Goal: Information Seeking & Learning: Learn about a topic

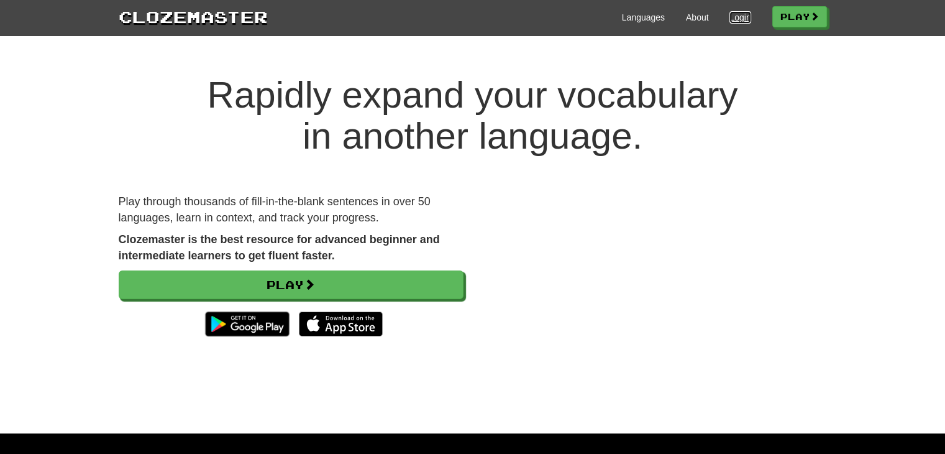
click at [729, 20] on link "Login" at bounding box center [739, 17] width 21 height 12
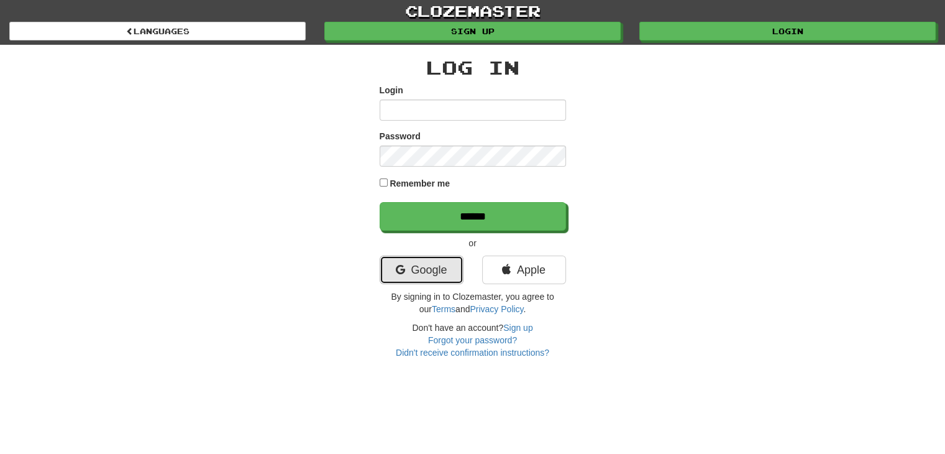
click at [422, 271] on link "Google" at bounding box center [422, 269] width 84 height 29
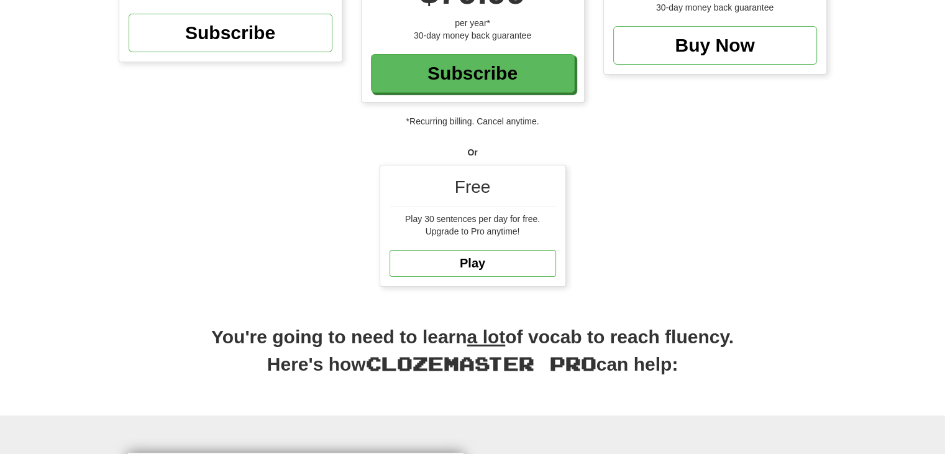
scroll to position [216, 0]
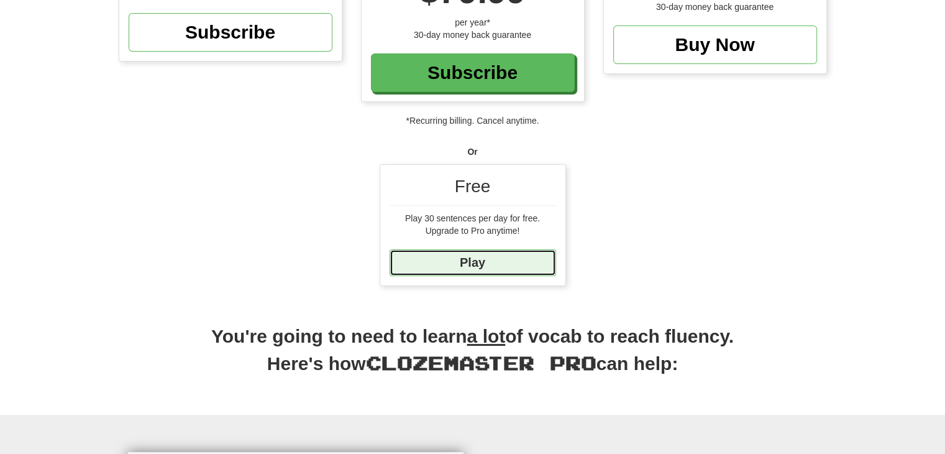
click at [470, 265] on link "Play" at bounding box center [473, 262] width 166 height 27
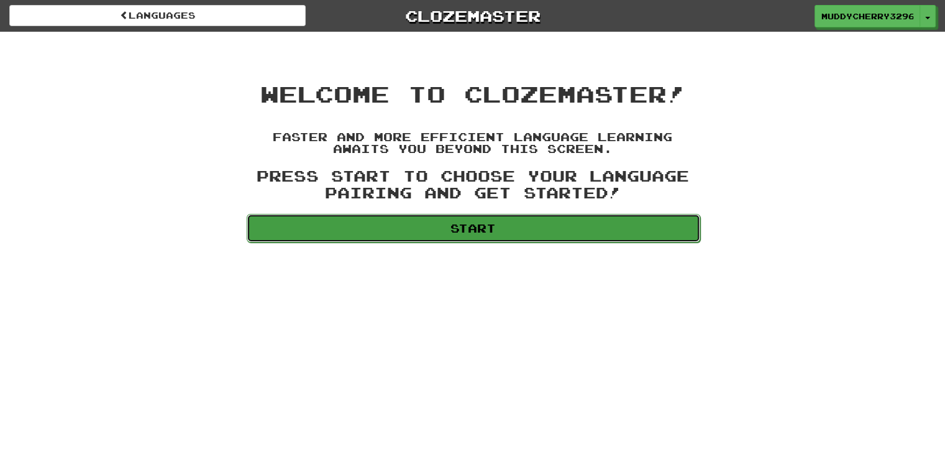
click at [410, 237] on link "Start" at bounding box center [474, 228] width 454 height 29
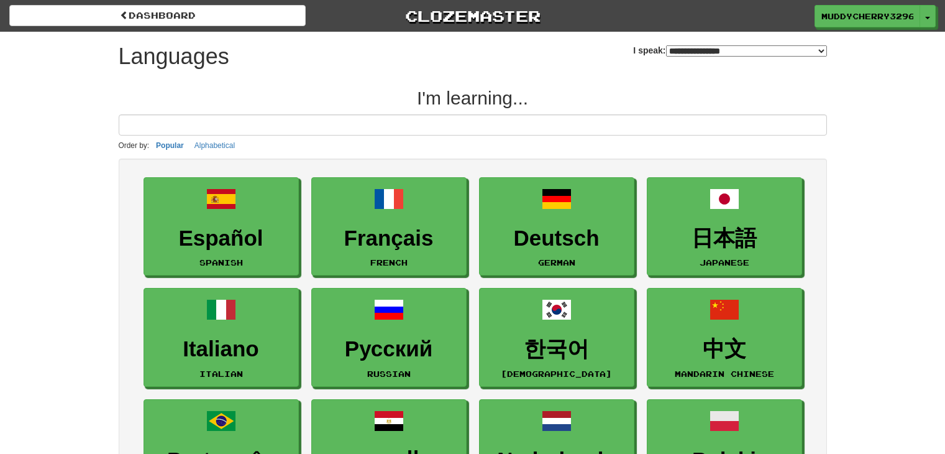
select select "*******"
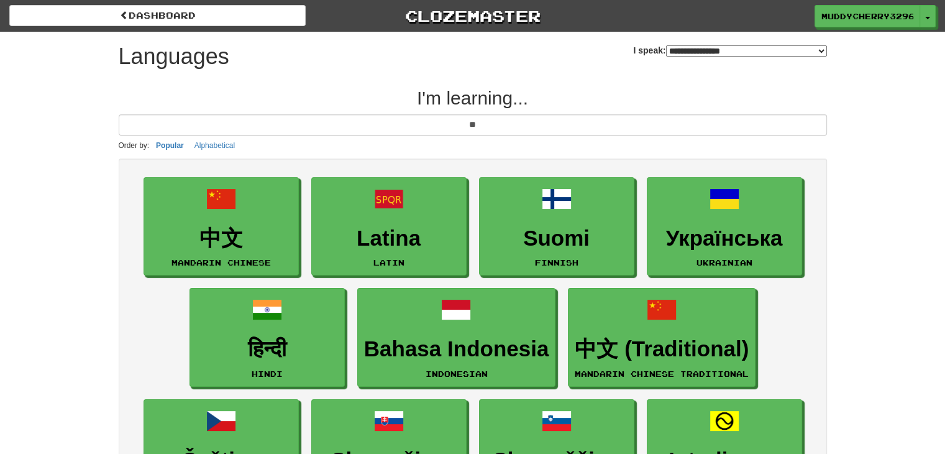
type input "*"
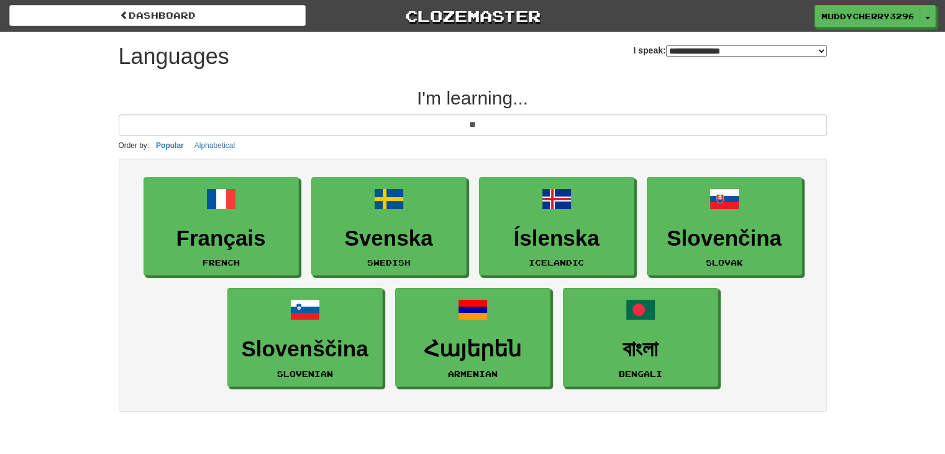
type input "*"
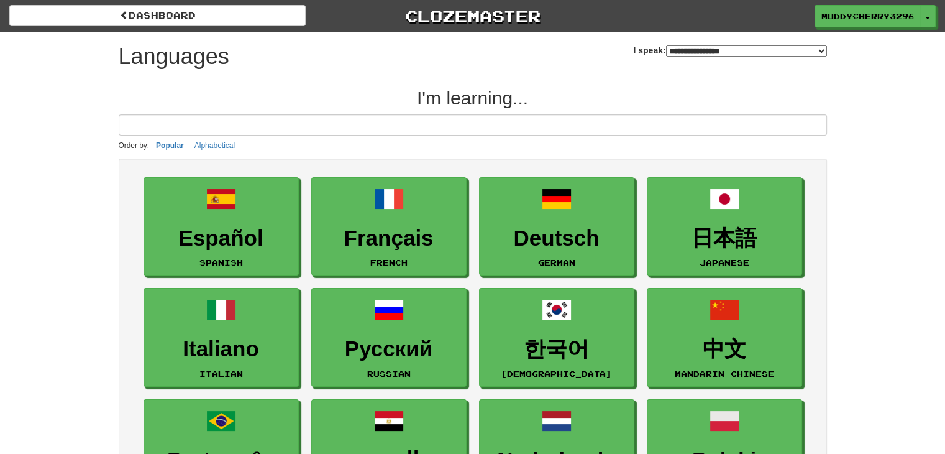
click at [738, 48] on select "**********" at bounding box center [746, 50] width 161 height 11
select select "*******"
click at [666, 45] on select "**********" at bounding box center [746, 50] width 161 height 11
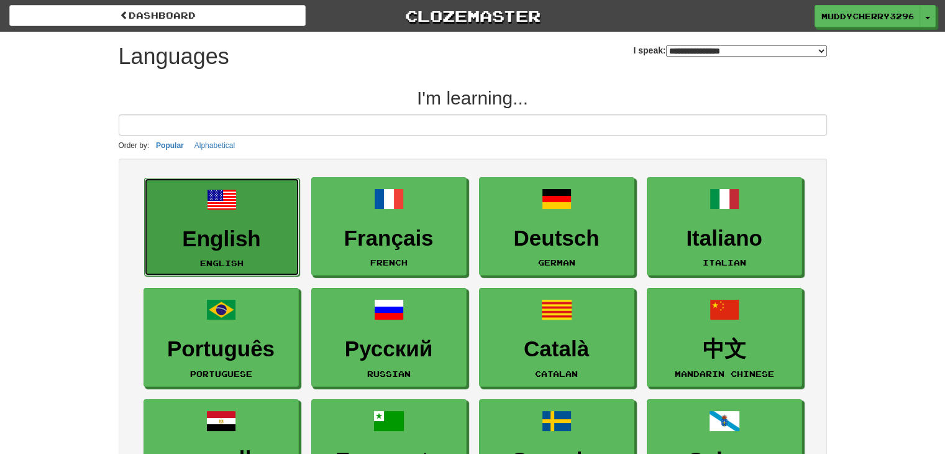
click at [217, 222] on link "English English" at bounding box center [221, 227] width 155 height 99
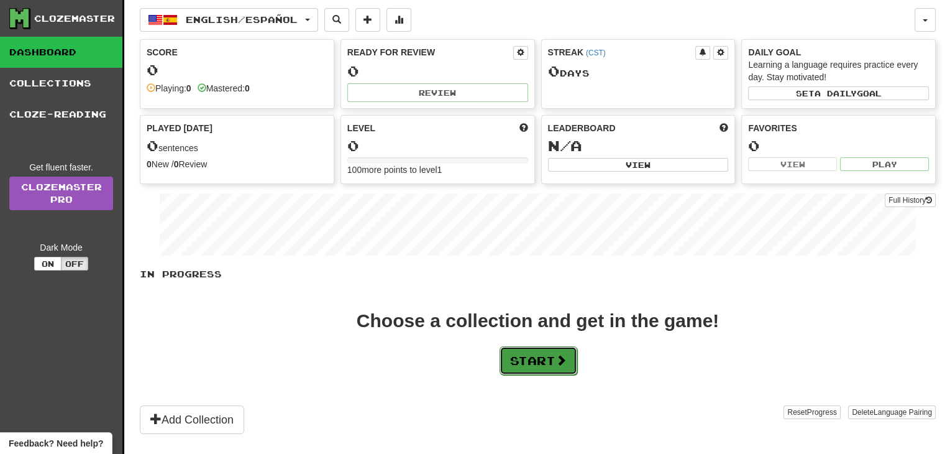
click at [531, 368] on button "Start" at bounding box center [538, 360] width 78 height 29
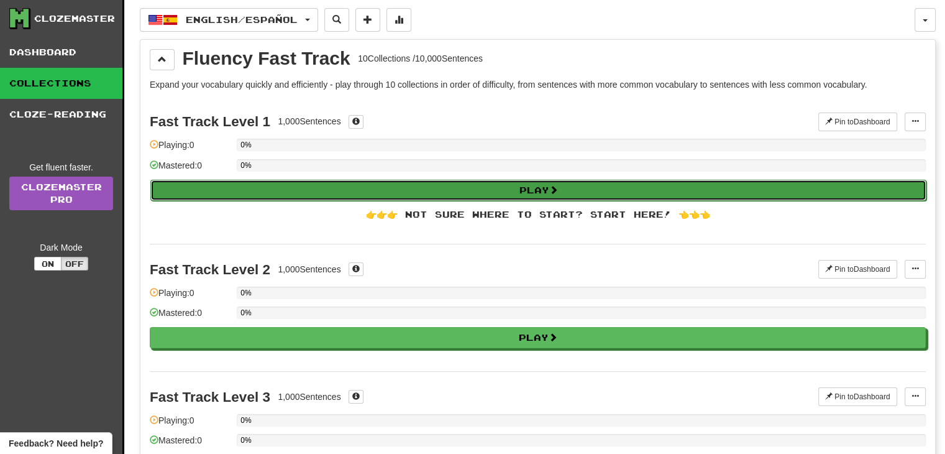
click at [516, 193] on button "Play" at bounding box center [538, 190] width 776 height 21
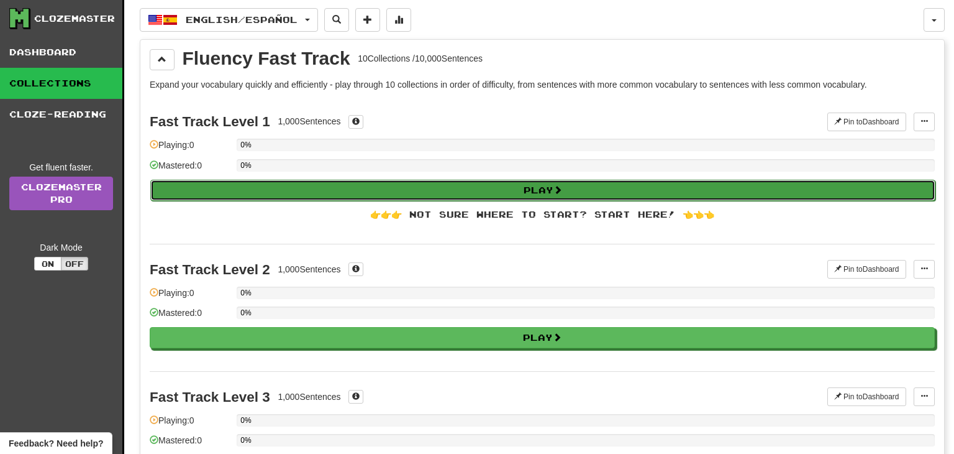
select select "**"
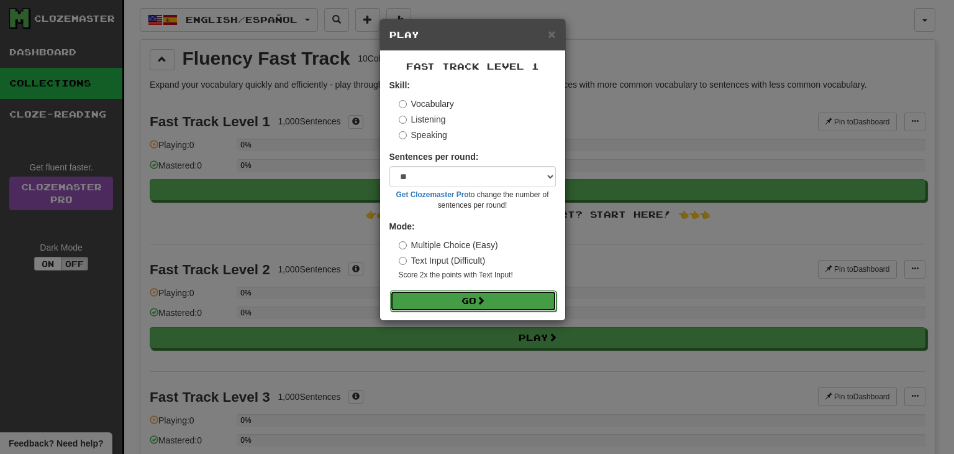
click at [455, 305] on button "Go" at bounding box center [473, 300] width 166 height 21
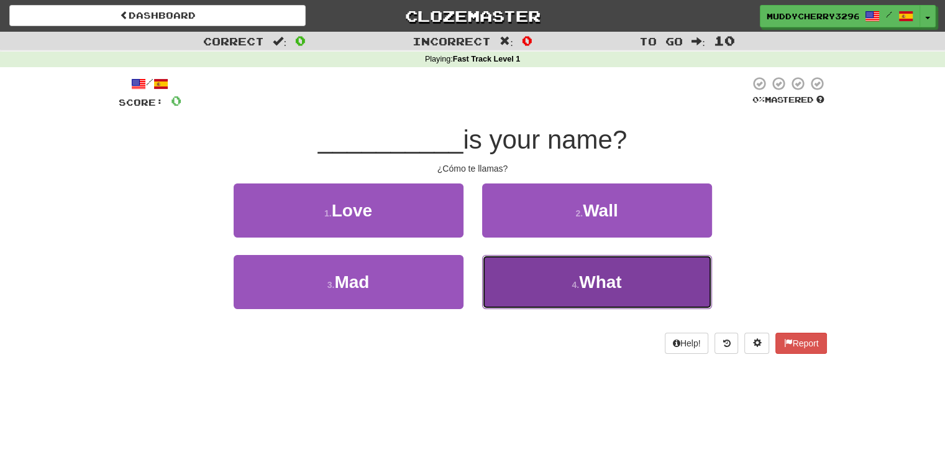
click at [577, 278] on button "4 . What" at bounding box center [597, 282] width 230 height 54
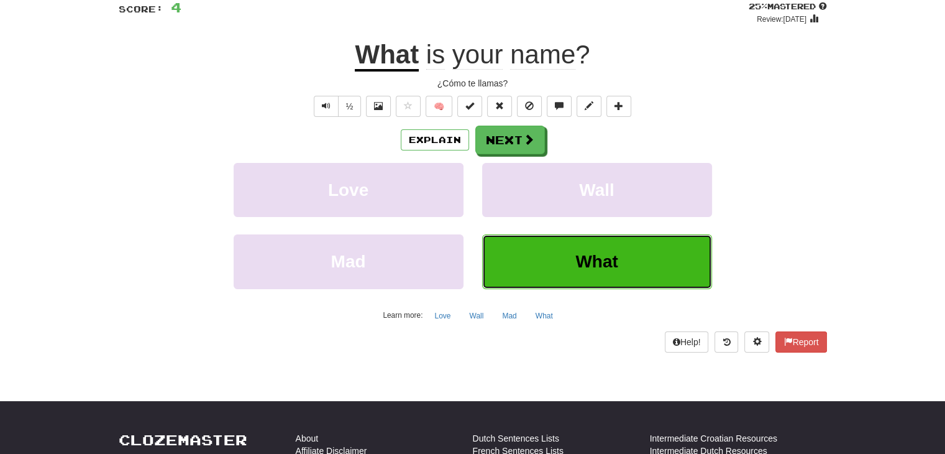
scroll to position [94, 0]
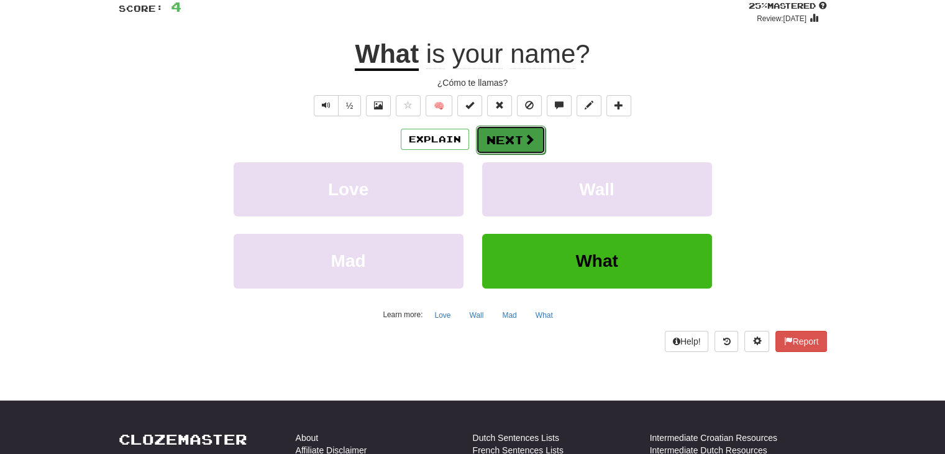
click at [514, 142] on button "Next" at bounding box center [511, 139] width 70 height 29
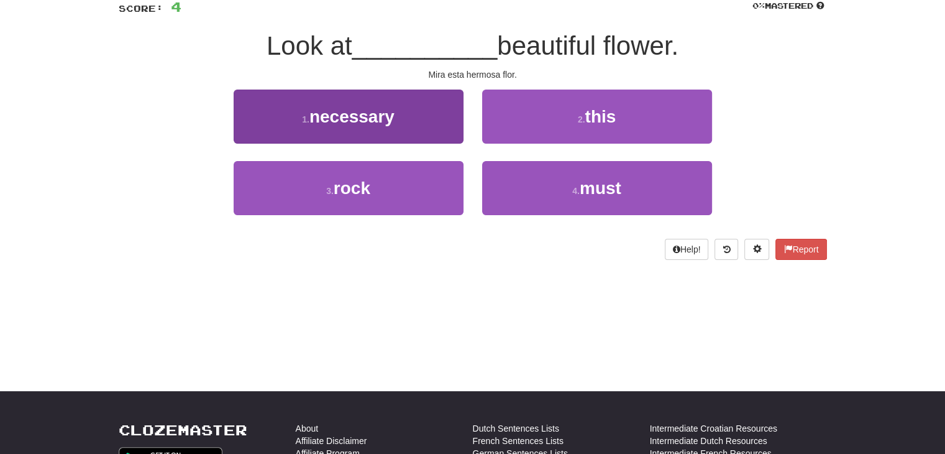
scroll to position [0, 0]
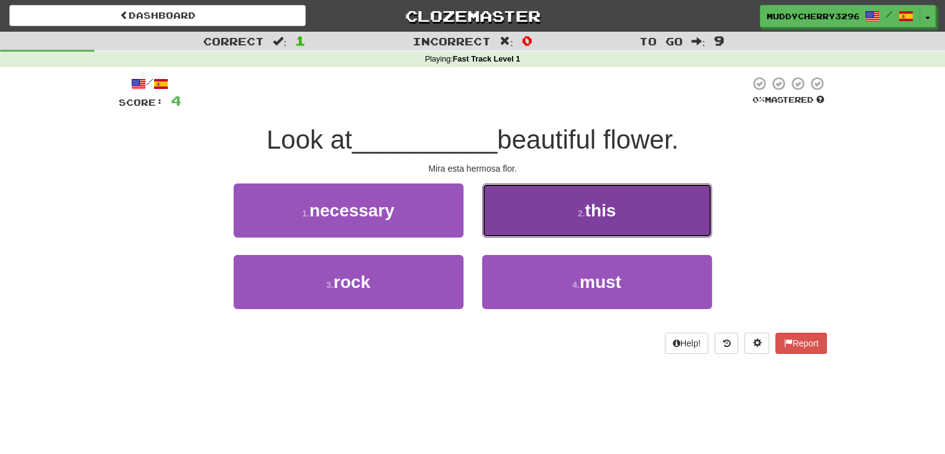
click at [578, 214] on small "2 ." at bounding box center [581, 213] width 7 height 10
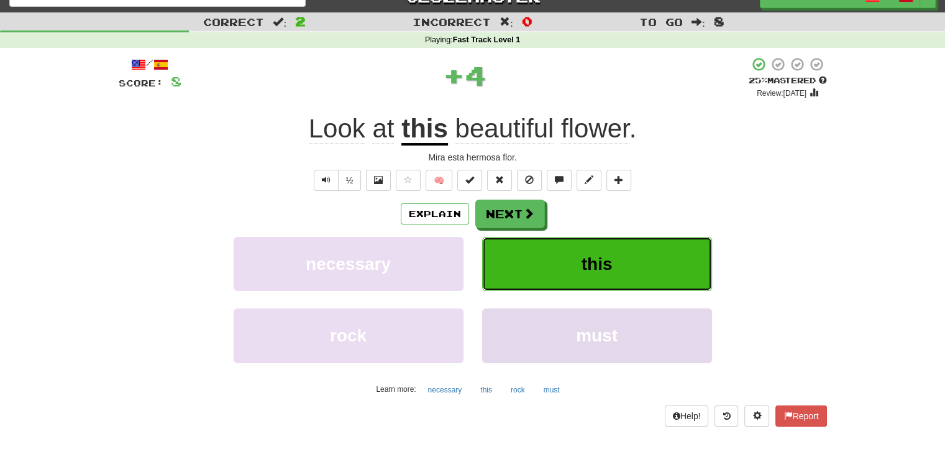
scroll to position [20, 0]
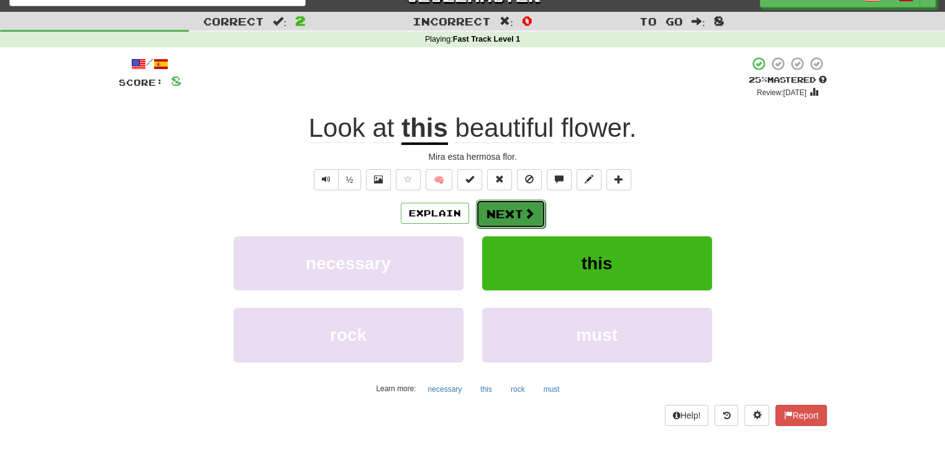
click at [508, 215] on button "Next" at bounding box center [511, 213] width 70 height 29
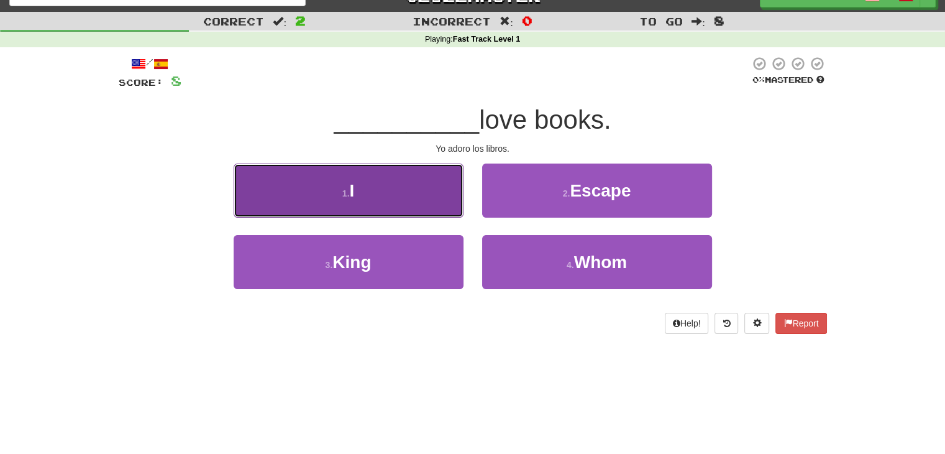
click at [367, 206] on button "1 . I" at bounding box center [349, 190] width 230 height 54
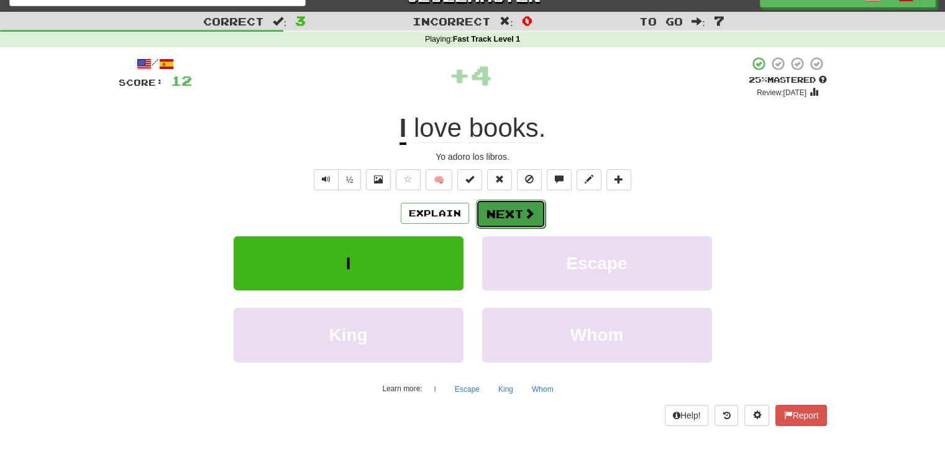
click at [517, 212] on button "Next" at bounding box center [511, 213] width 70 height 29
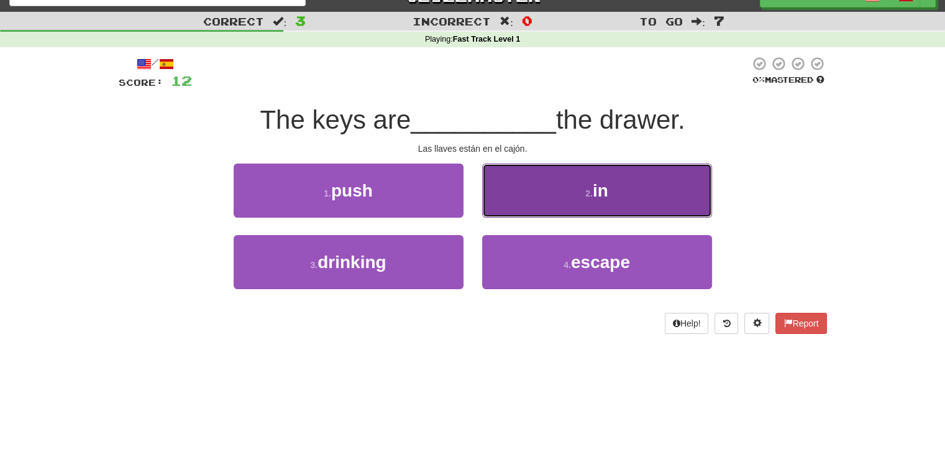
click at [573, 198] on button "2 . in" at bounding box center [597, 190] width 230 height 54
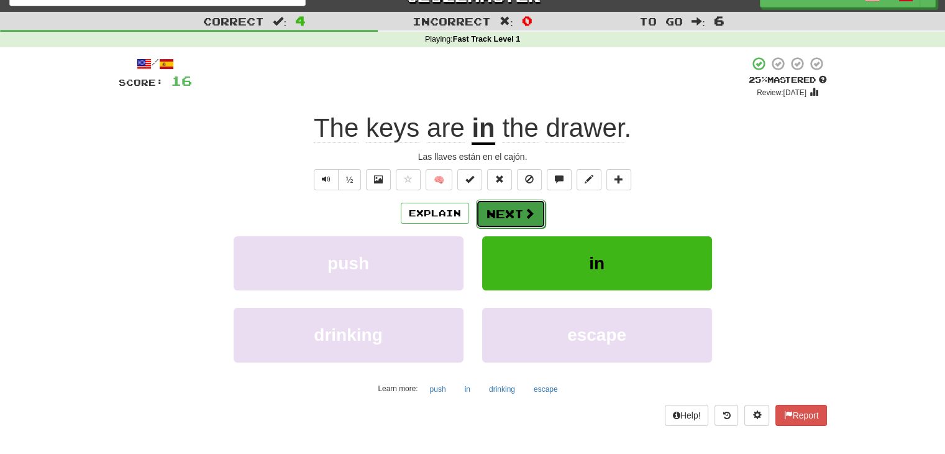
click at [511, 212] on button "Next" at bounding box center [511, 213] width 70 height 29
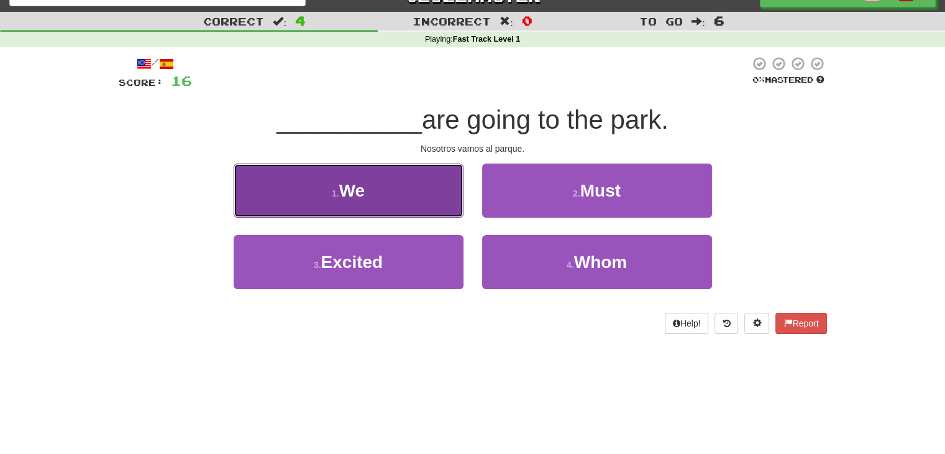
click at [404, 196] on button "1 . We" at bounding box center [349, 190] width 230 height 54
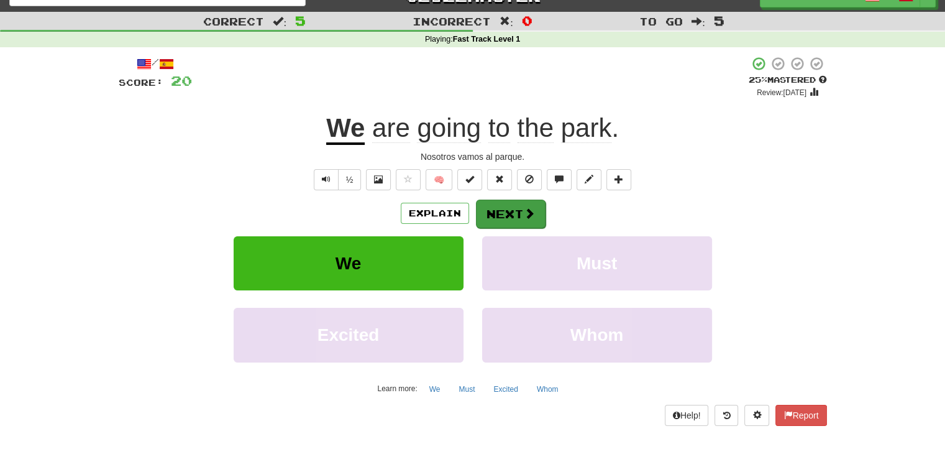
drag, startPoint x: 501, startPoint y: 227, endPoint x: 511, endPoint y: 209, distance: 20.6
click at [511, 209] on div "Explain Next We Must Excited Whom Learn more: We Must Excited Whom" at bounding box center [473, 298] width 708 height 199
click at [511, 209] on button "Next" at bounding box center [511, 213] width 70 height 29
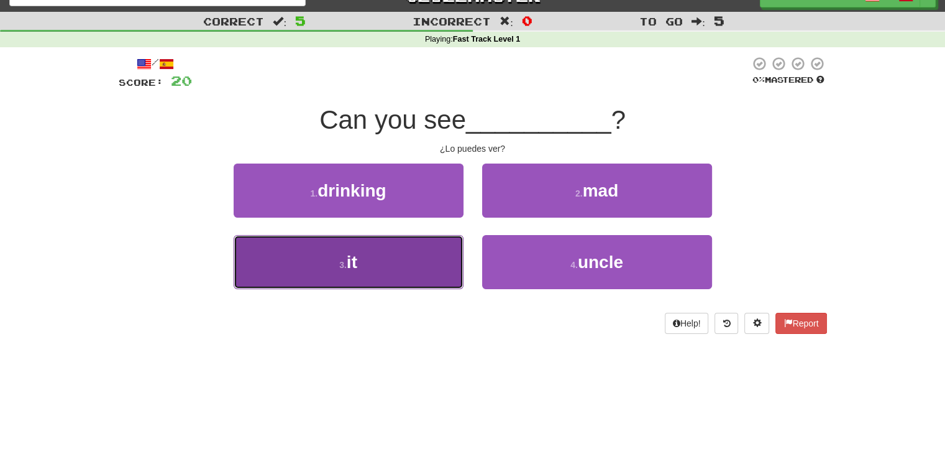
click at [421, 267] on button "3 . it" at bounding box center [349, 262] width 230 height 54
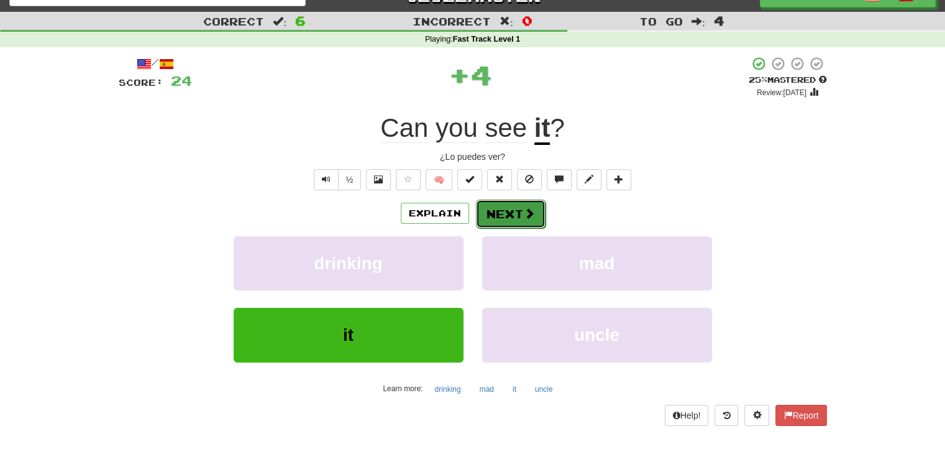
click at [516, 218] on button "Next" at bounding box center [511, 213] width 70 height 29
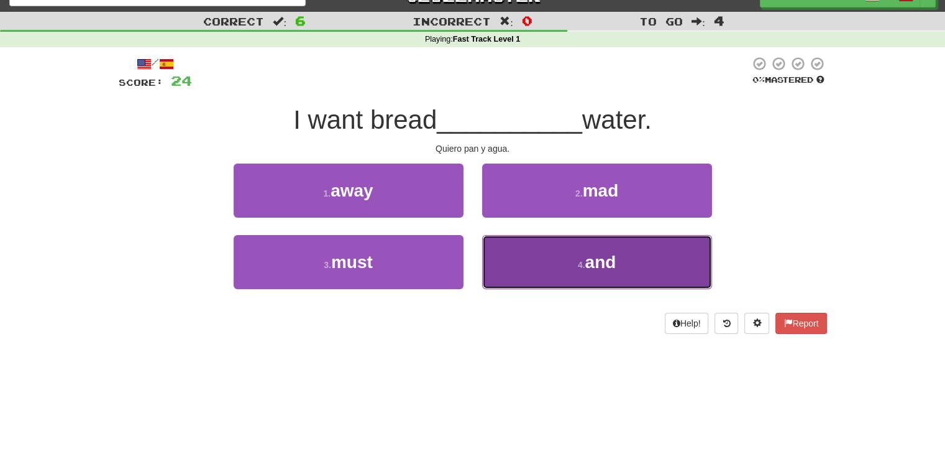
click at [551, 264] on button "4 . and" at bounding box center [597, 262] width 230 height 54
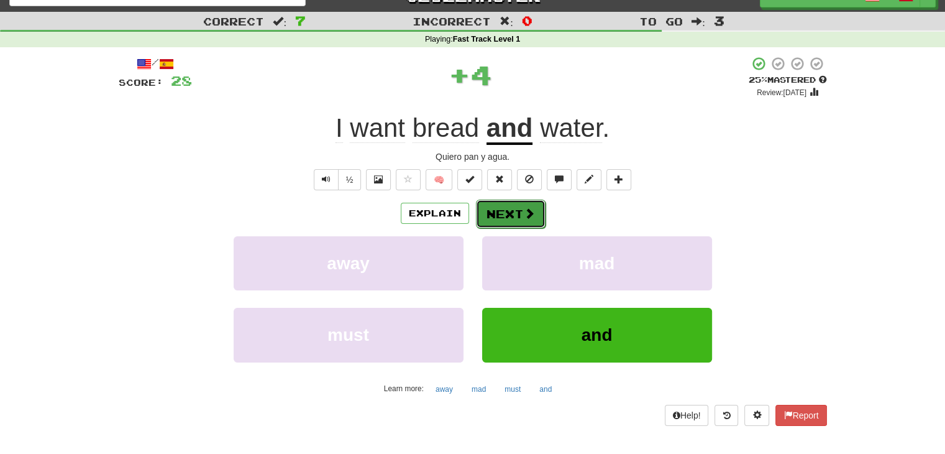
click at [514, 212] on button "Next" at bounding box center [511, 213] width 70 height 29
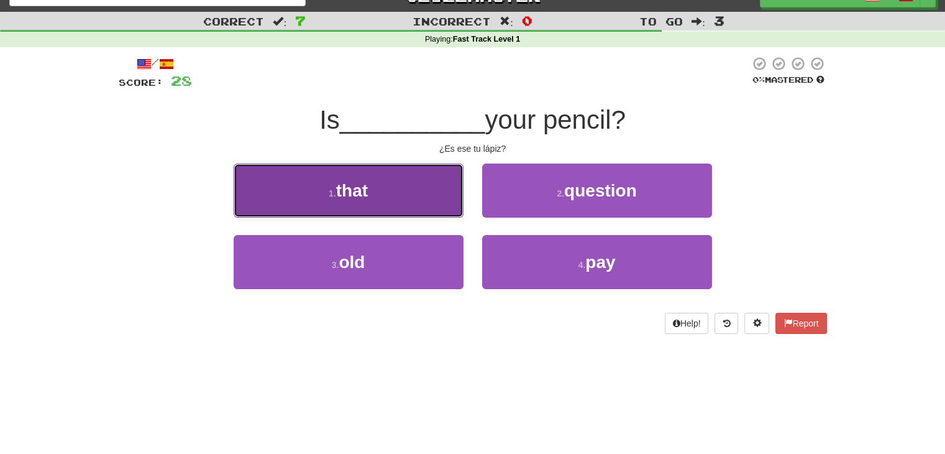
click at [388, 193] on button "1 . that" at bounding box center [349, 190] width 230 height 54
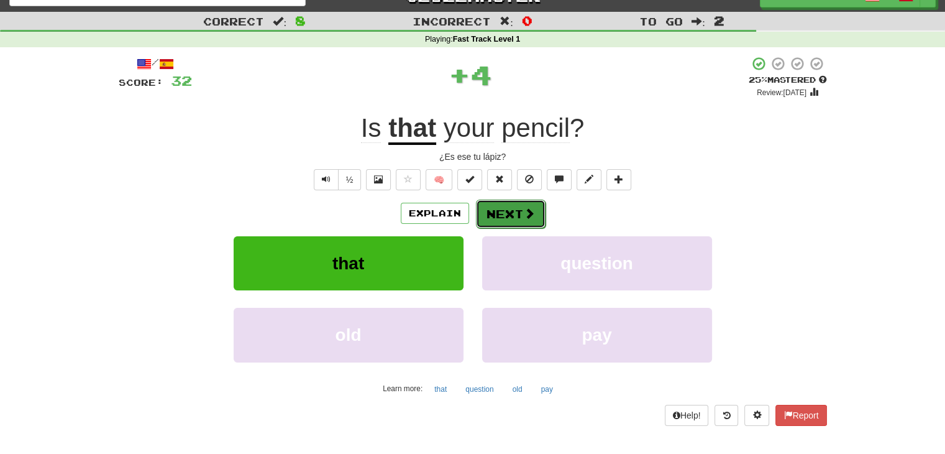
click at [496, 207] on button "Next" at bounding box center [511, 213] width 70 height 29
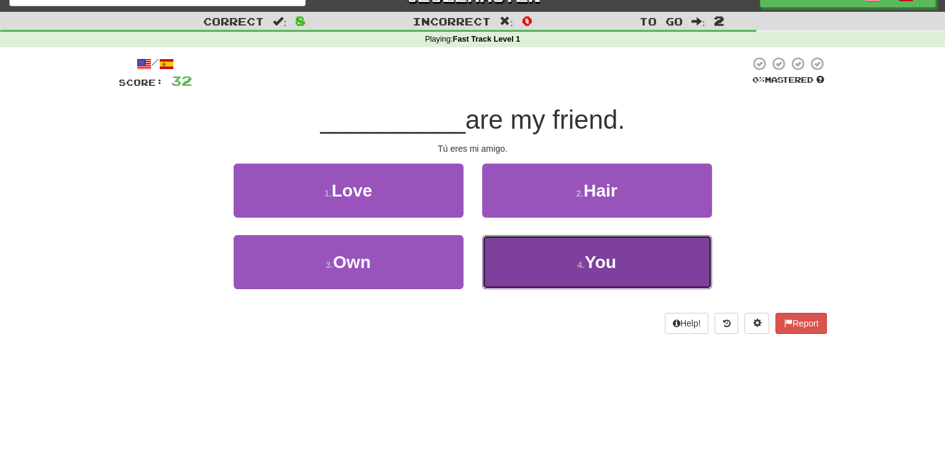
click at [491, 273] on button "4 . You" at bounding box center [597, 262] width 230 height 54
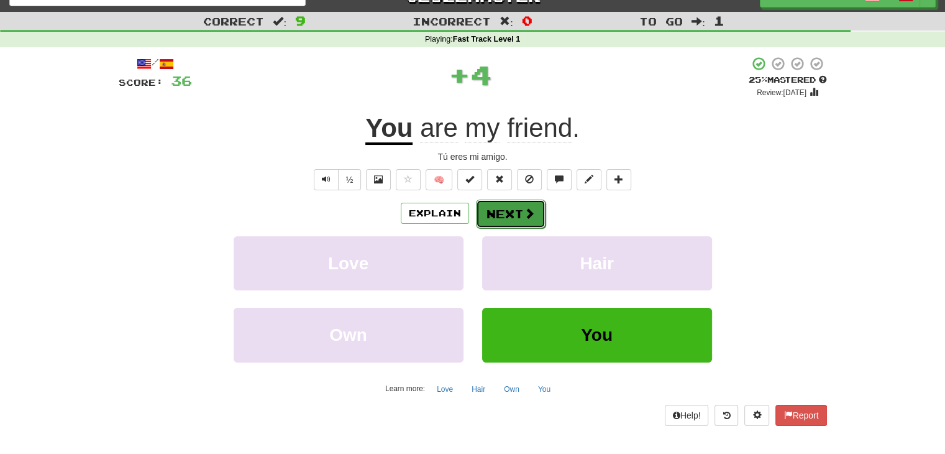
click at [499, 217] on button "Next" at bounding box center [511, 213] width 70 height 29
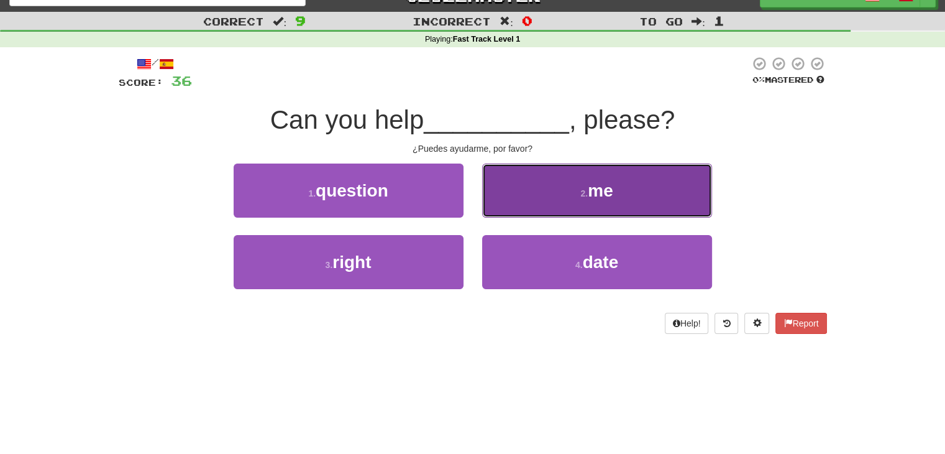
click at [553, 202] on button "2 . me" at bounding box center [597, 190] width 230 height 54
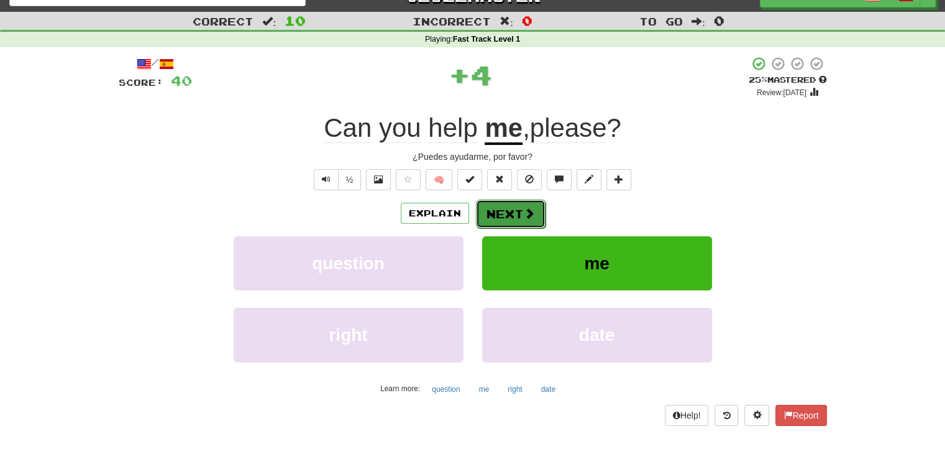
click at [521, 205] on button "Next" at bounding box center [511, 213] width 70 height 29
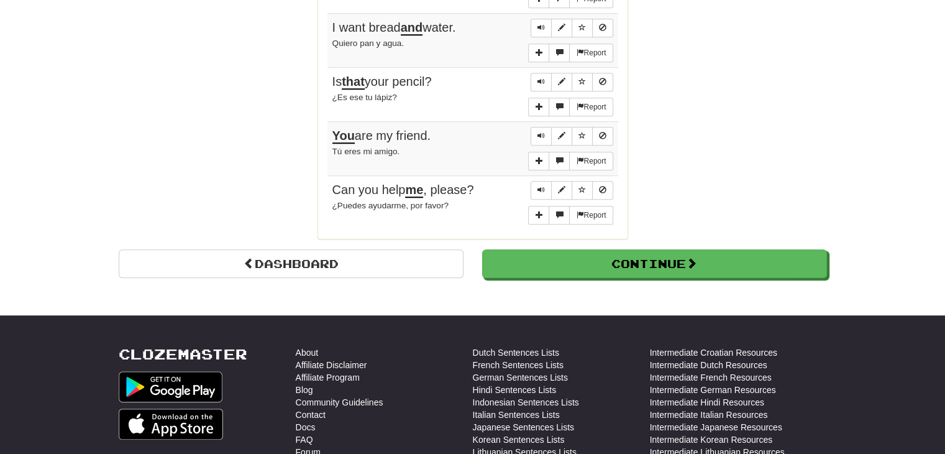
scroll to position [1078, 0]
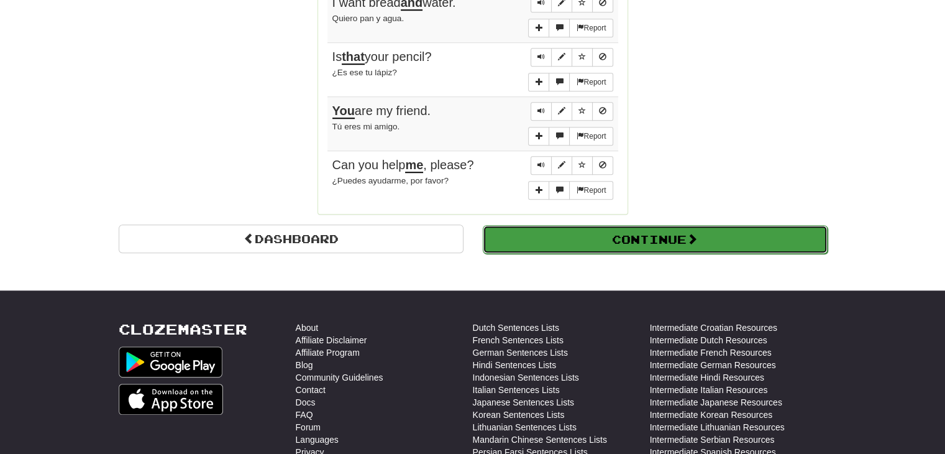
click at [580, 234] on button "Continue" at bounding box center [655, 239] width 345 height 29
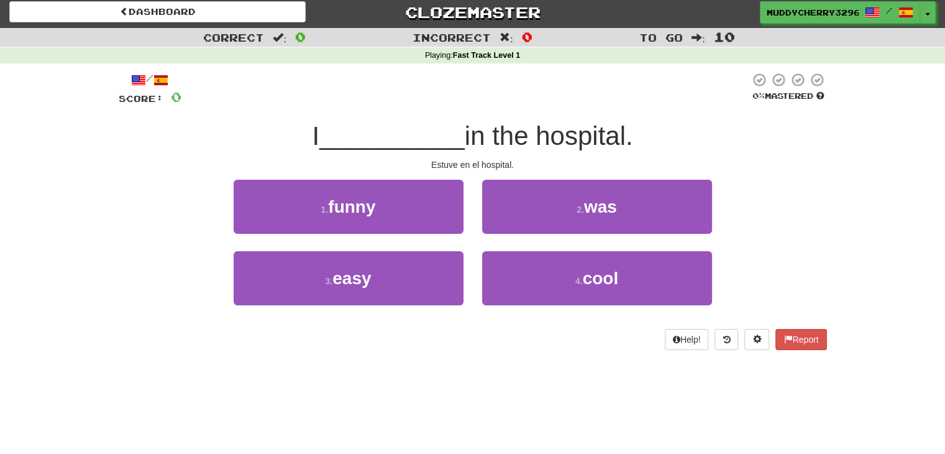
scroll to position [0, 0]
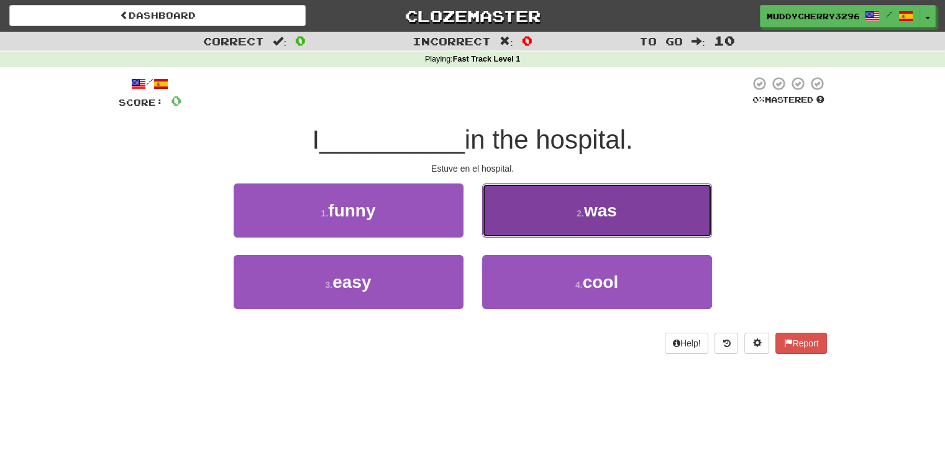
click at [536, 222] on button "2 . was" at bounding box center [597, 210] width 230 height 54
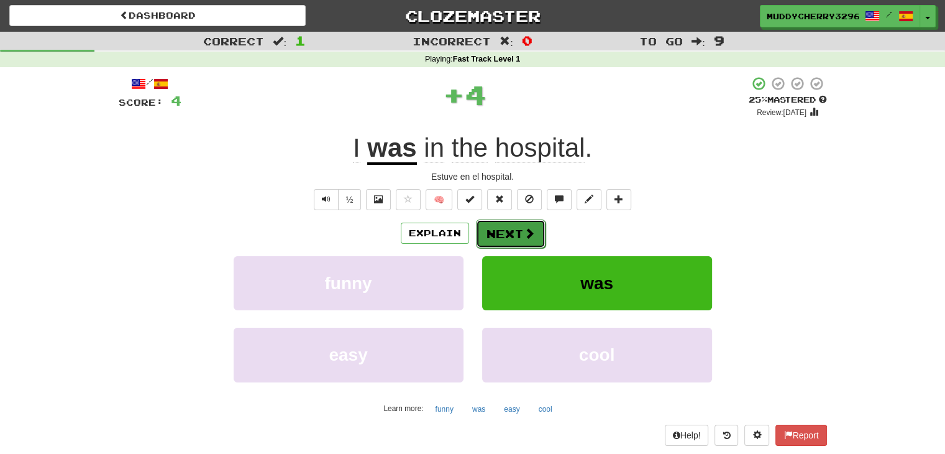
click at [515, 230] on button "Next" at bounding box center [511, 233] width 70 height 29
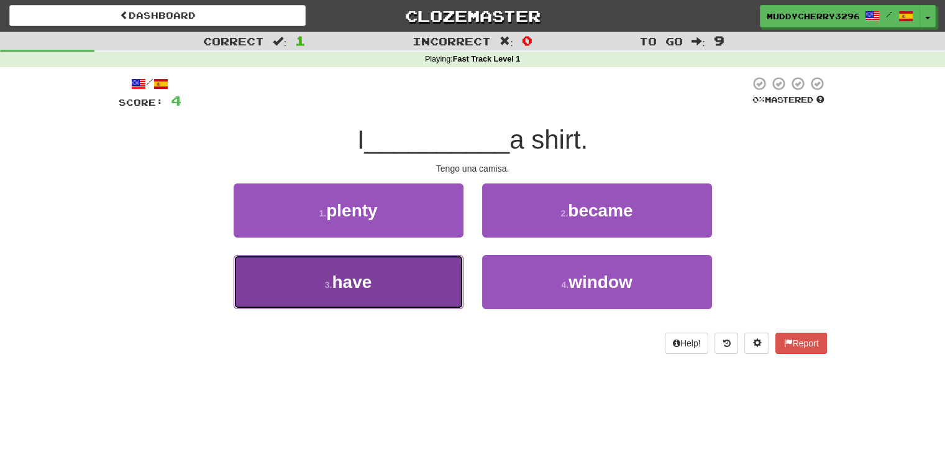
click at [395, 291] on button "3 . have" at bounding box center [349, 282] width 230 height 54
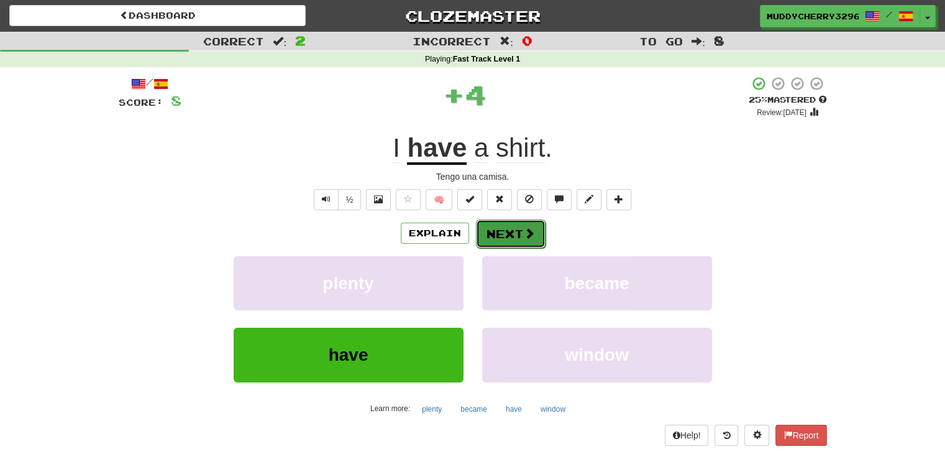
click at [489, 222] on button "Next" at bounding box center [511, 233] width 70 height 29
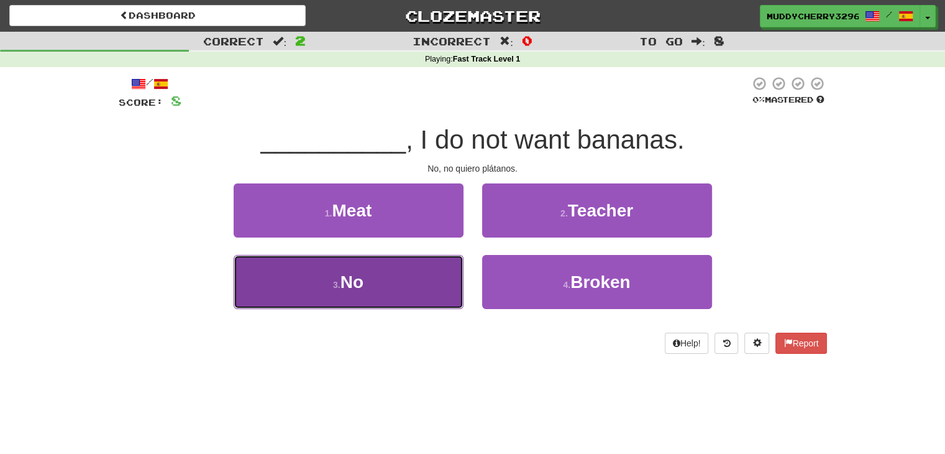
click at [408, 290] on button "3 . No" at bounding box center [349, 282] width 230 height 54
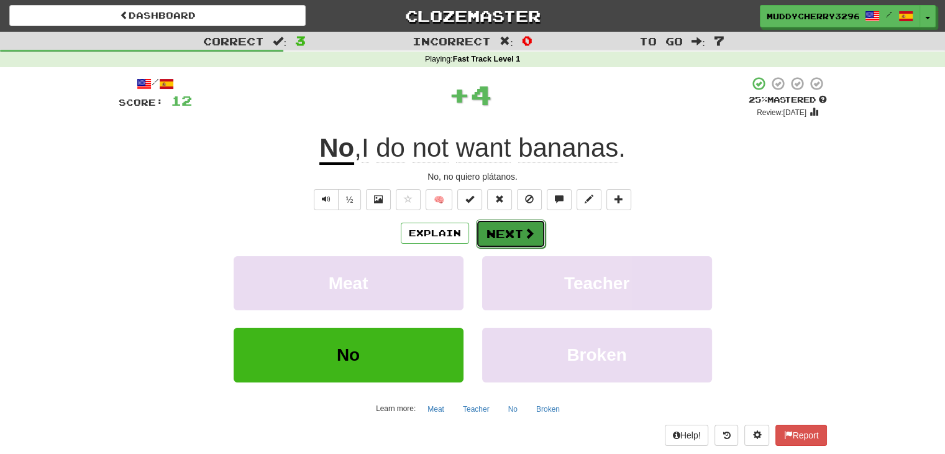
click at [498, 240] on button "Next" at bounding box center [511, 233] width 70 height 29
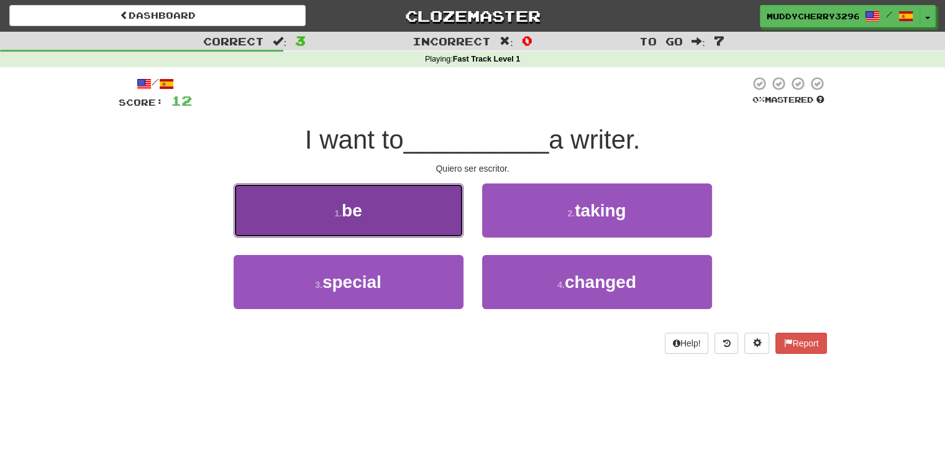
click at [427, 212] on button "1 . be" at bounding box center [349, 210] width 230 height 54
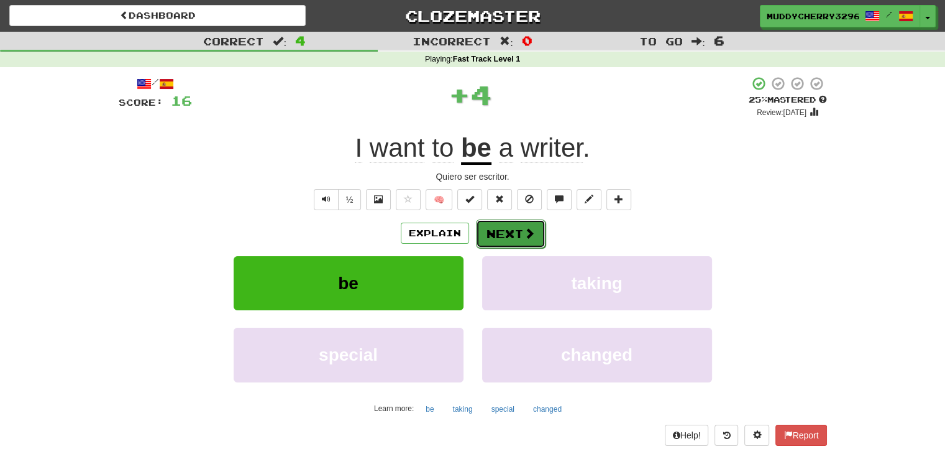
click at [514, 231] on button "Next" at bounding box center [511, 233] width 70 height 29
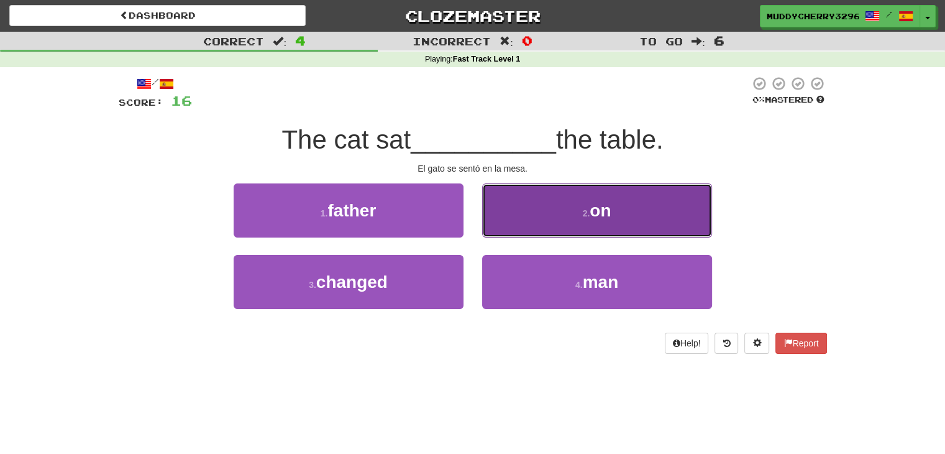
click at [550, 222] on button "2 . on" at bounding box center [597, 210] width 230 height 54
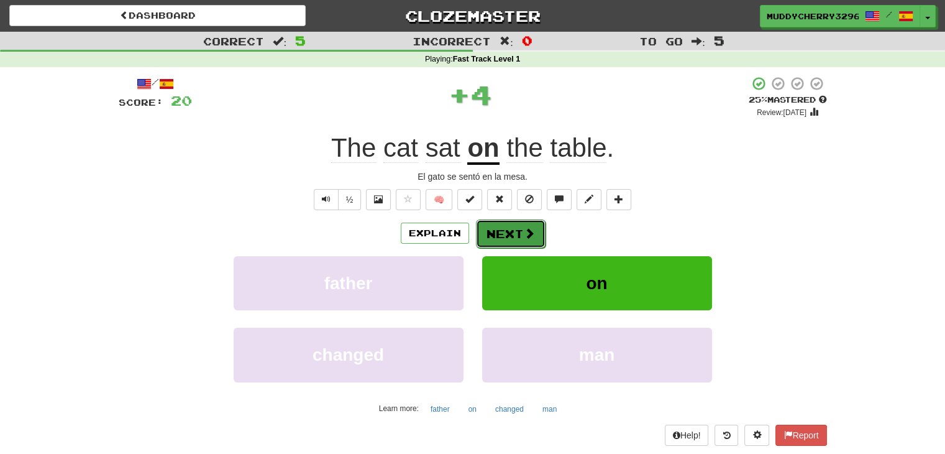
click at [495, 237] on button "Next" at bounding box center [511, 233] width 70 height 29
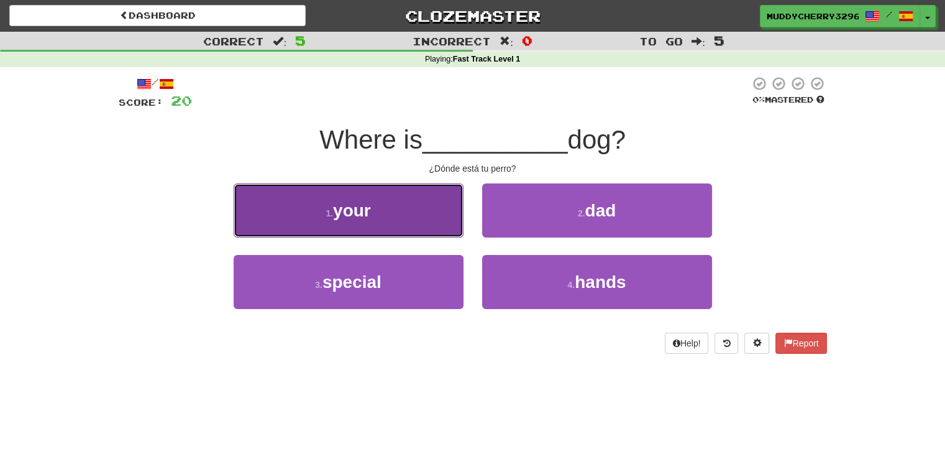
click at [411, 224] on button "1 . your" at bounding box center [349, 210] width 230 height 54
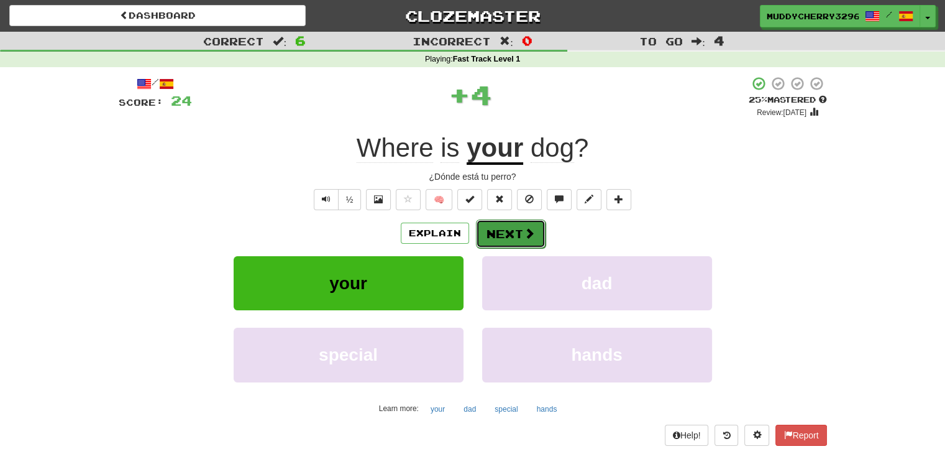
click at [501, 232] on button "Next" at bounding box center [511, 233] width 70 height 29
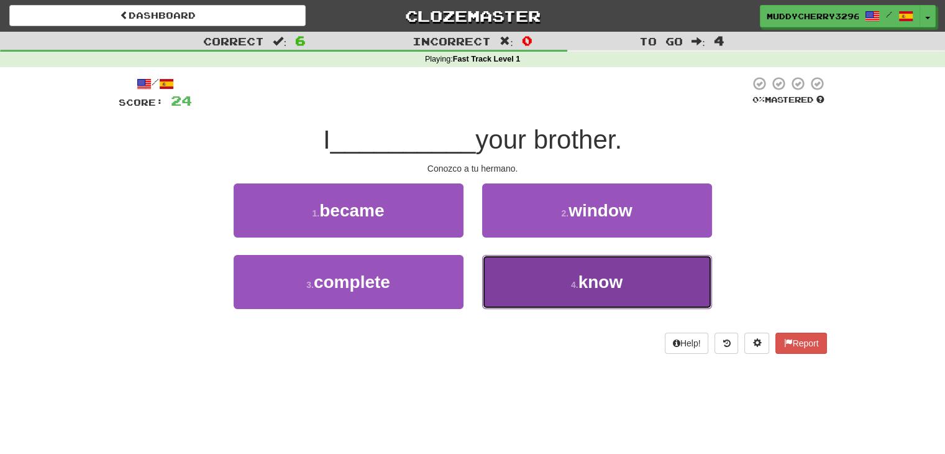
click at [549, 284] on button "4 . know" at bounding box center [597, 282] width 230 height 54
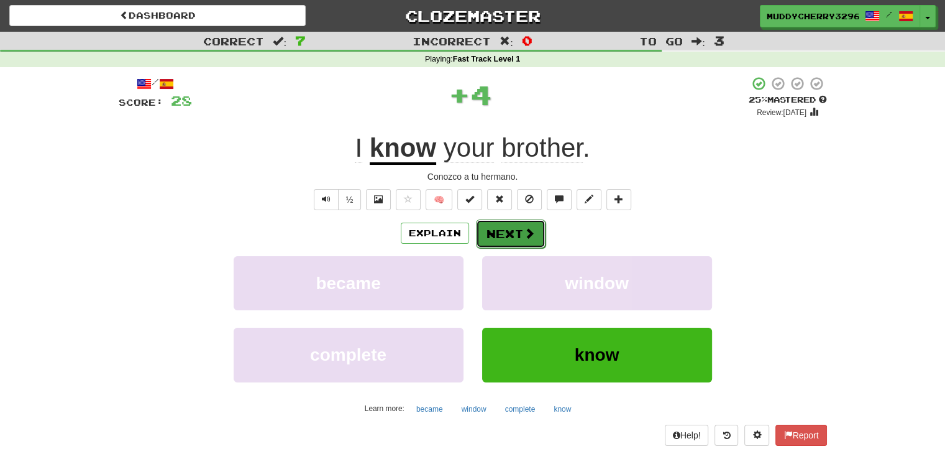
click at [486, 234] on button "Next" at bounding box center [511, 233] width 70 height 29
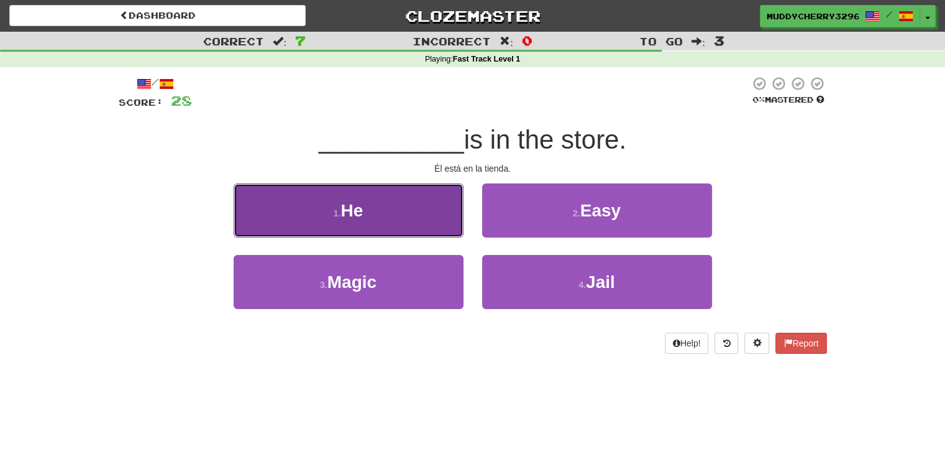
click at [405, 224] on button "1 . He" at bounding box center [349, 210] width 230 height 54
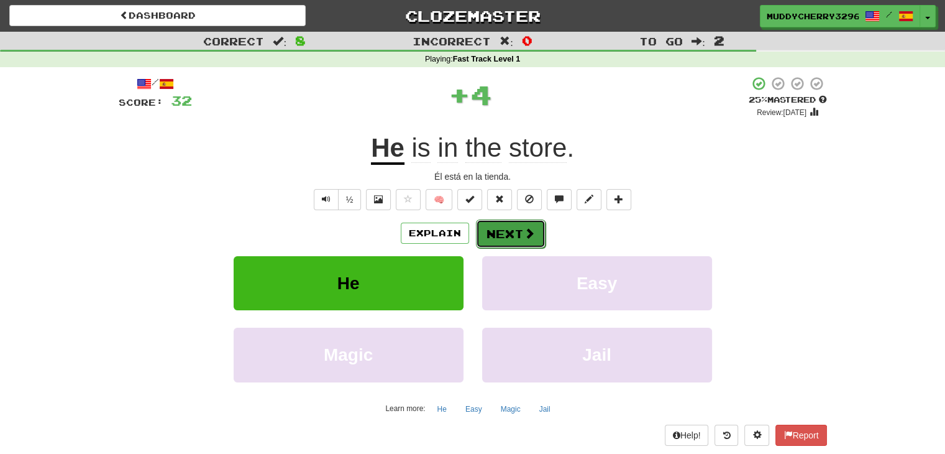
click at [495, 224] on button "Next" at bounding box center [511, 233] width 70 height 29
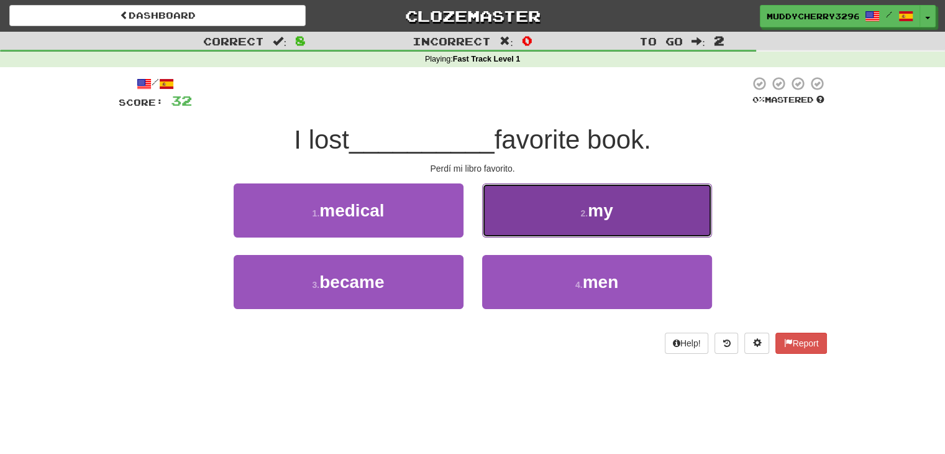
click at [536, 212] on button "2 . my" at bounding box center [597, 210] width 230 height 54
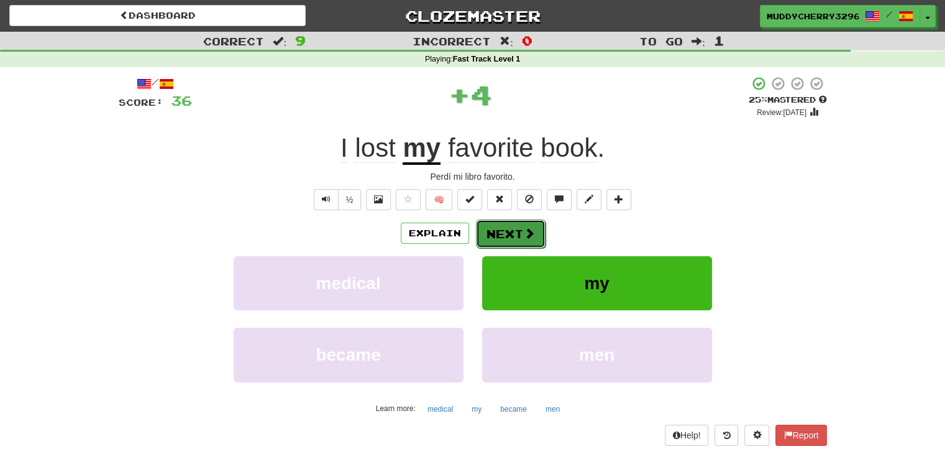
click at [517, 232] on button "Next" at bounding box center [511, 233] width 70 height 29
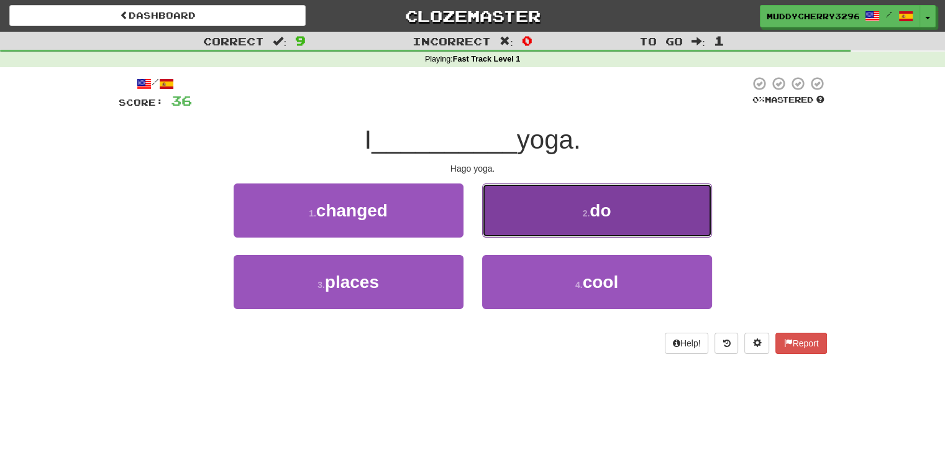
click at [580, 237] on button "2 . do" at bounding box center [597, 210] width 230 height 54
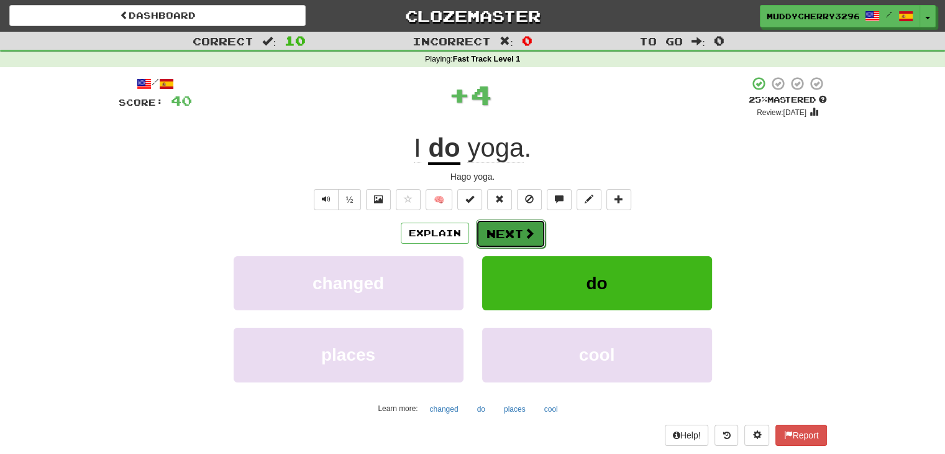
click at [500, 240] on button "Next" at bounding box center [511, 233] width 70 height 29
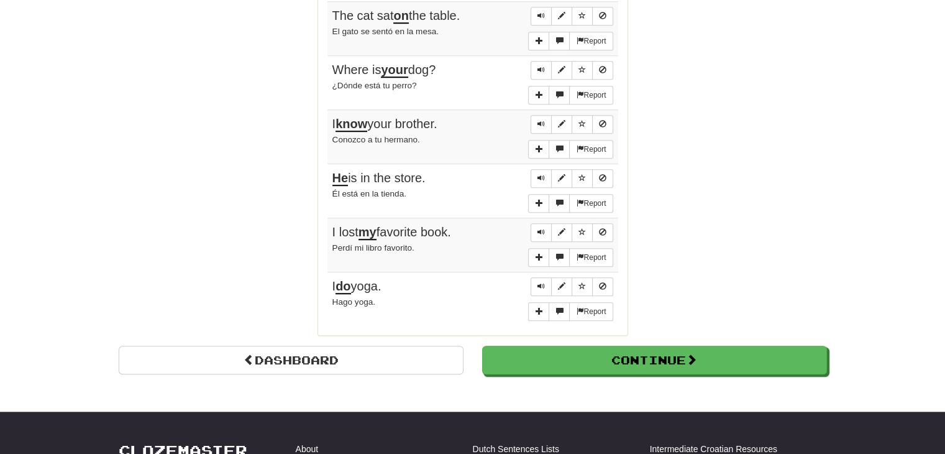
scroll to position [993, 0]
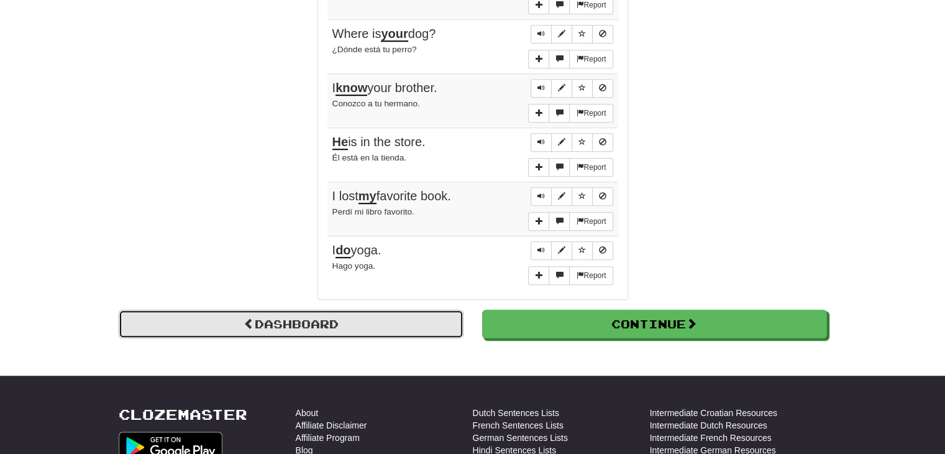
click at [426, 312] on link "Dashboard" at bounding box center [291, 323] width 345 height 29
